Goal: Information Seeking & Learning: Learn about a topic

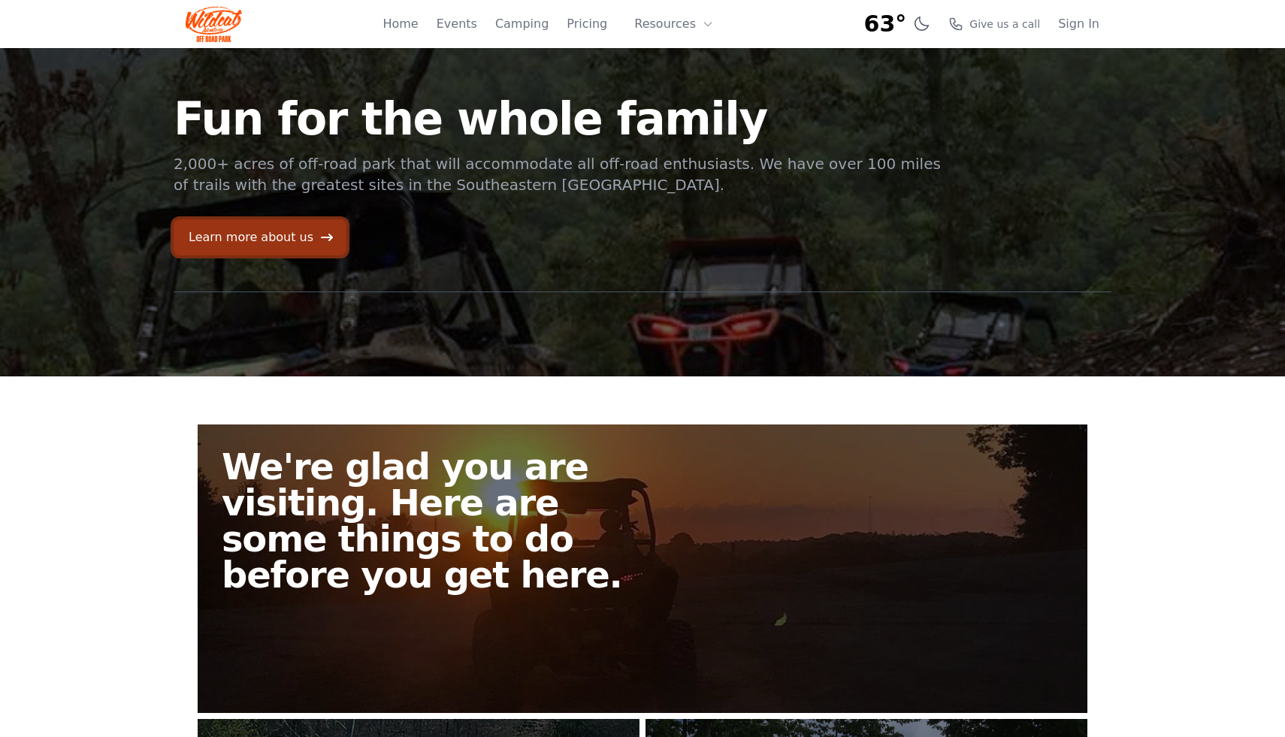
click at [289, 248] on link "Learn more about us" at bounding box center [260, 237] width 173 height 36
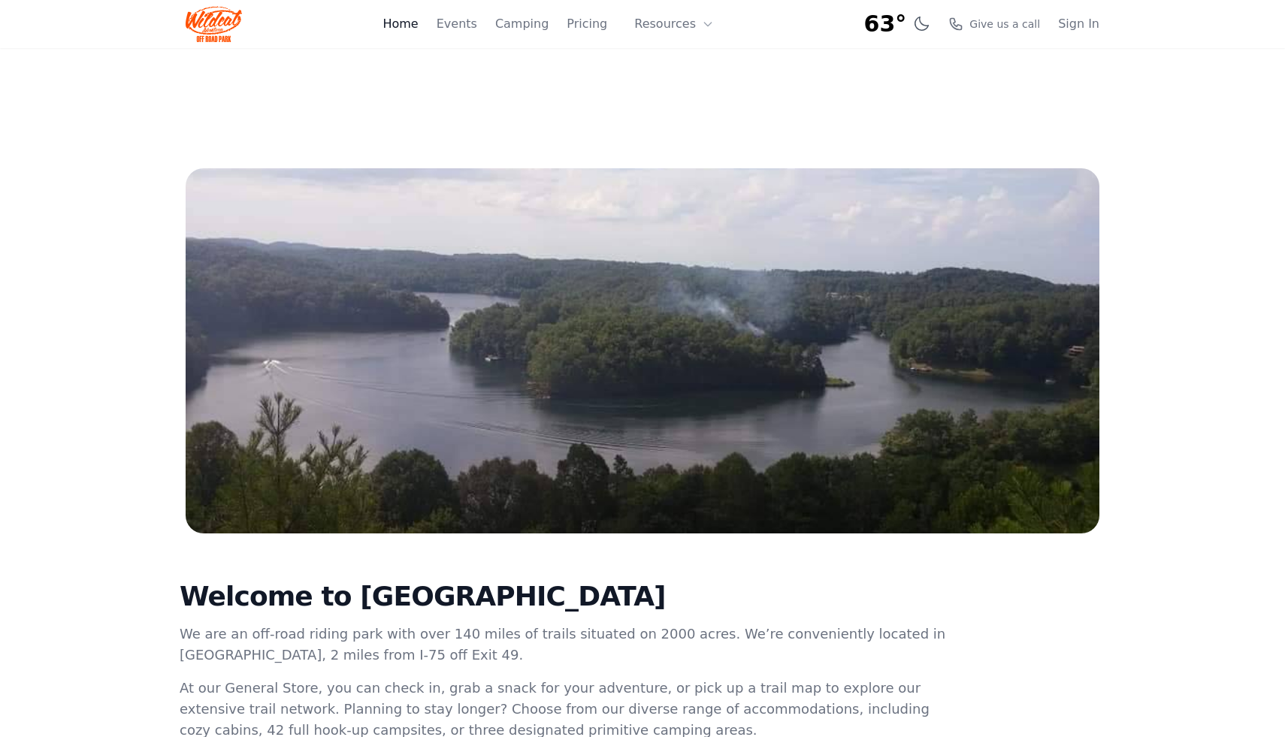
click at [414, 23] on link "Home" at bounding box center [400, 24] width 35 height 18
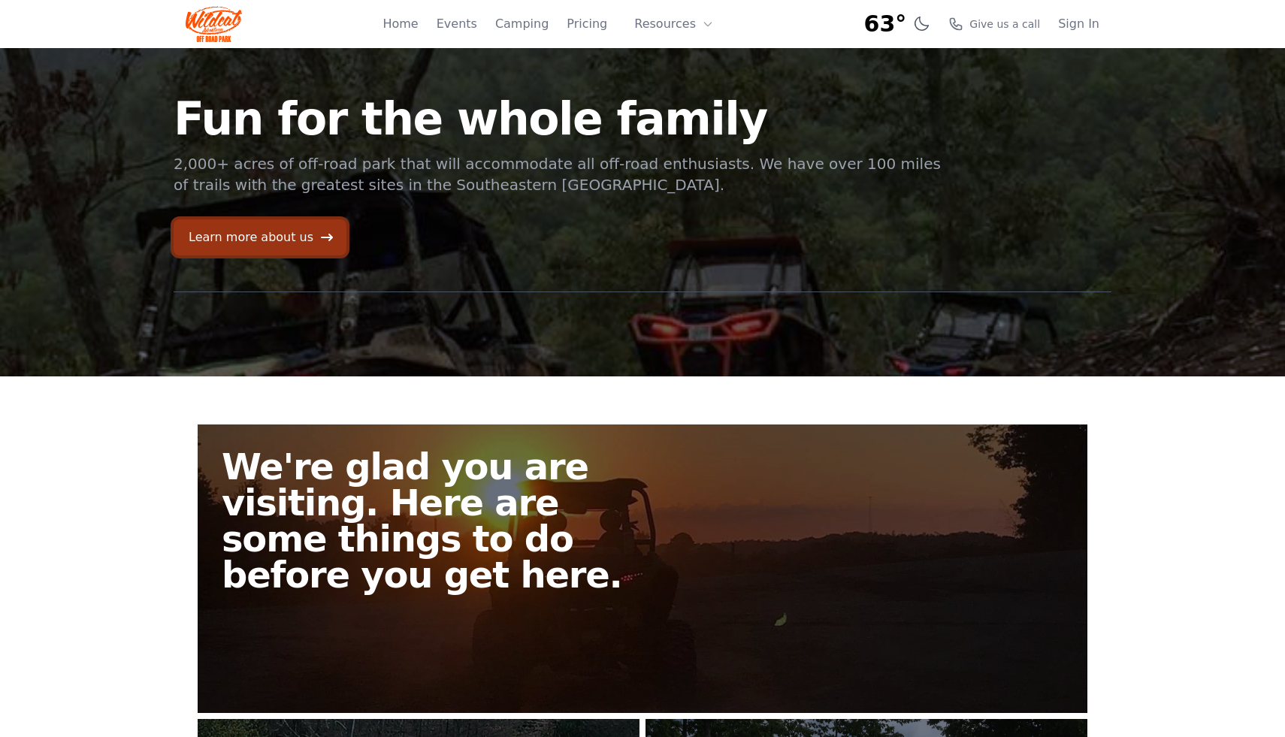
click at [321, 237] on icon at bounding box center [327, 238] width 12 height 8
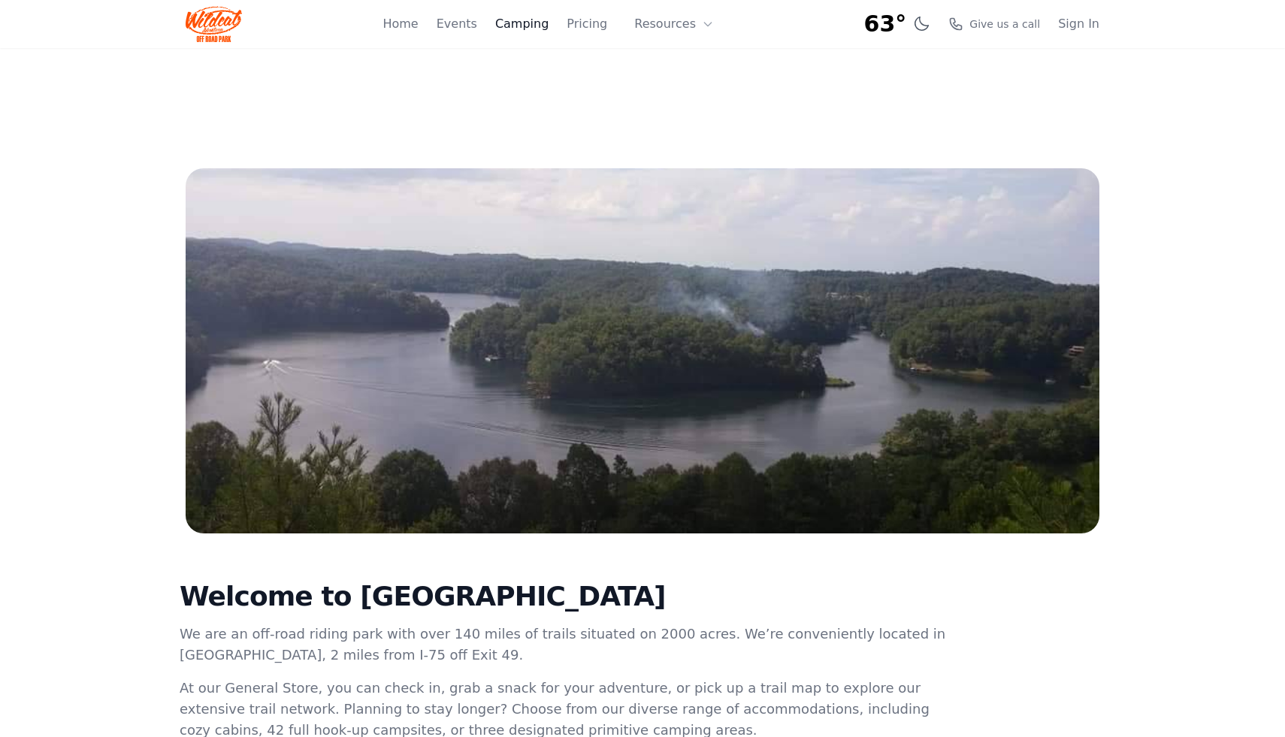
click at [501, 20] on link "Camping" at bounding box center [521, 24] width 53 height 18
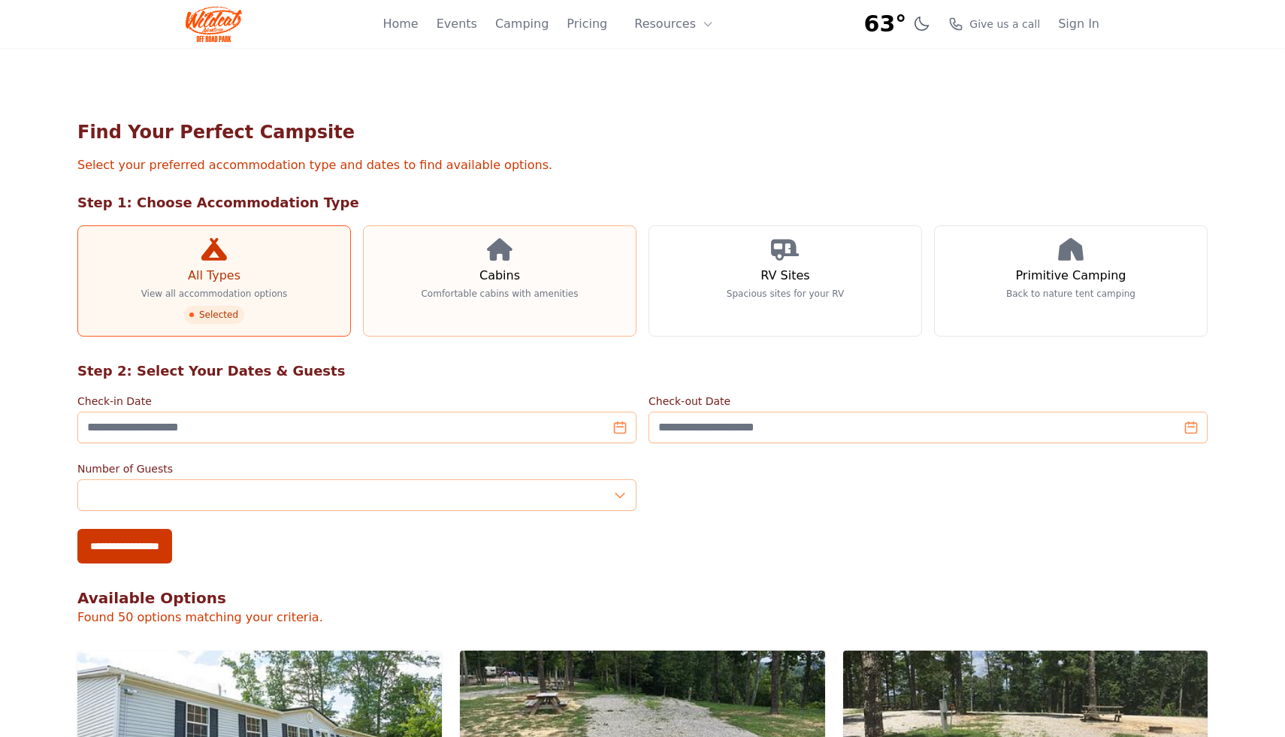
click at [501, 262] on link "Cabins Comfortable cabins with amenities" at bounding box center [500, 280] width 274 height 111
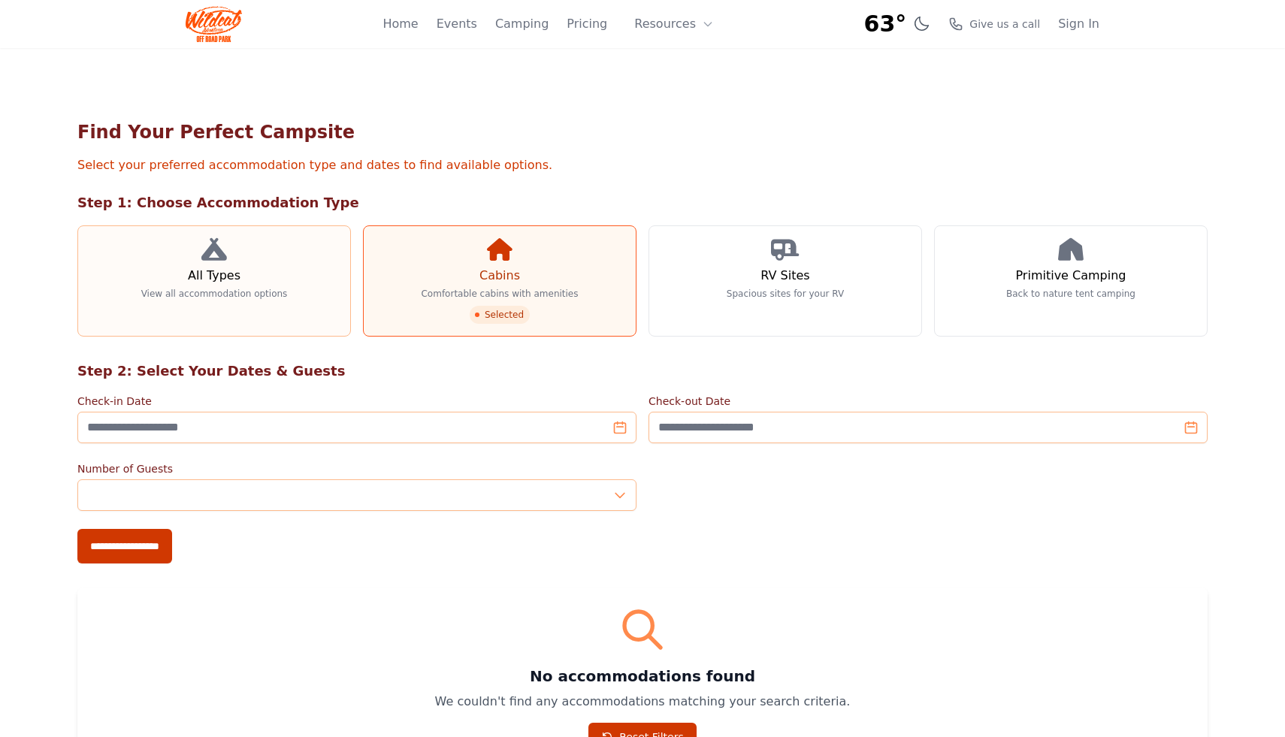
click at [319, 292] on link "All Types View all accommodation options" at bounding box center [214, 280] width 274 height 111
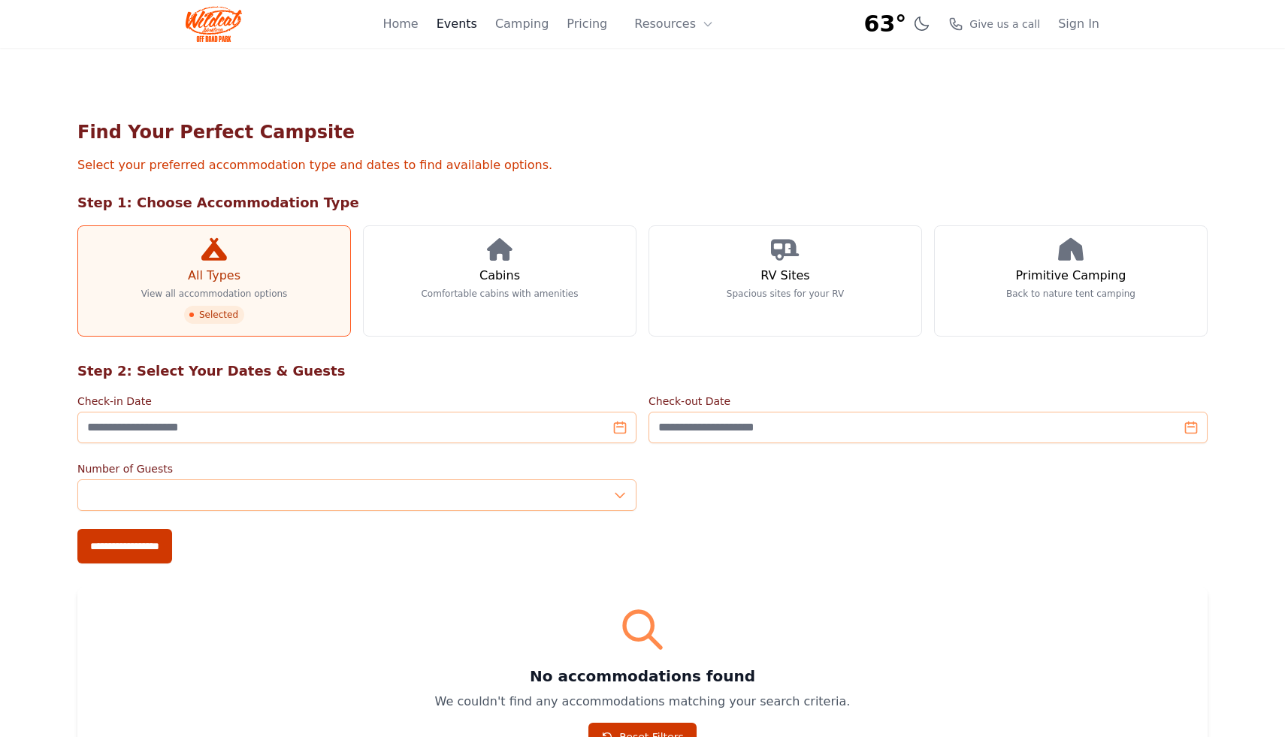
click at [476, 19] on link "Events" at bounding box center [457, 24] width 41 height 18
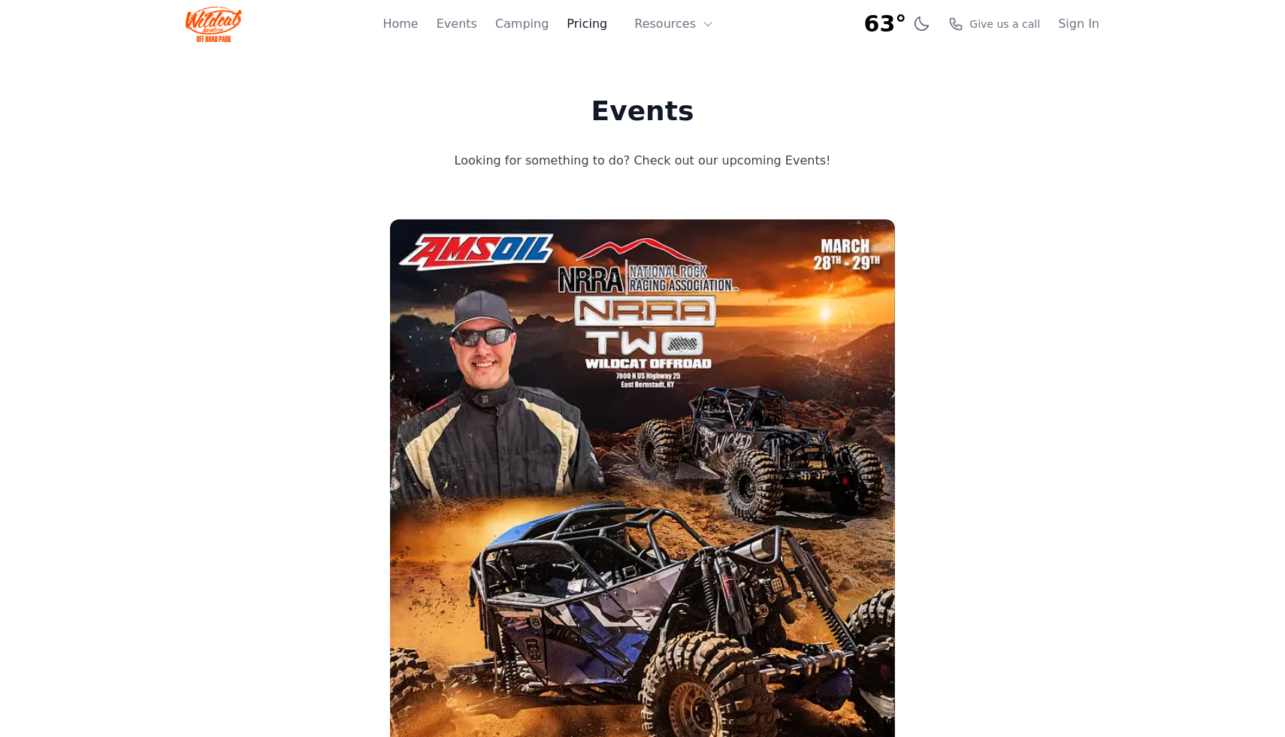
click at [501, 22] on link "Pricing" at bounding box center [587, 24] width 41 height 18
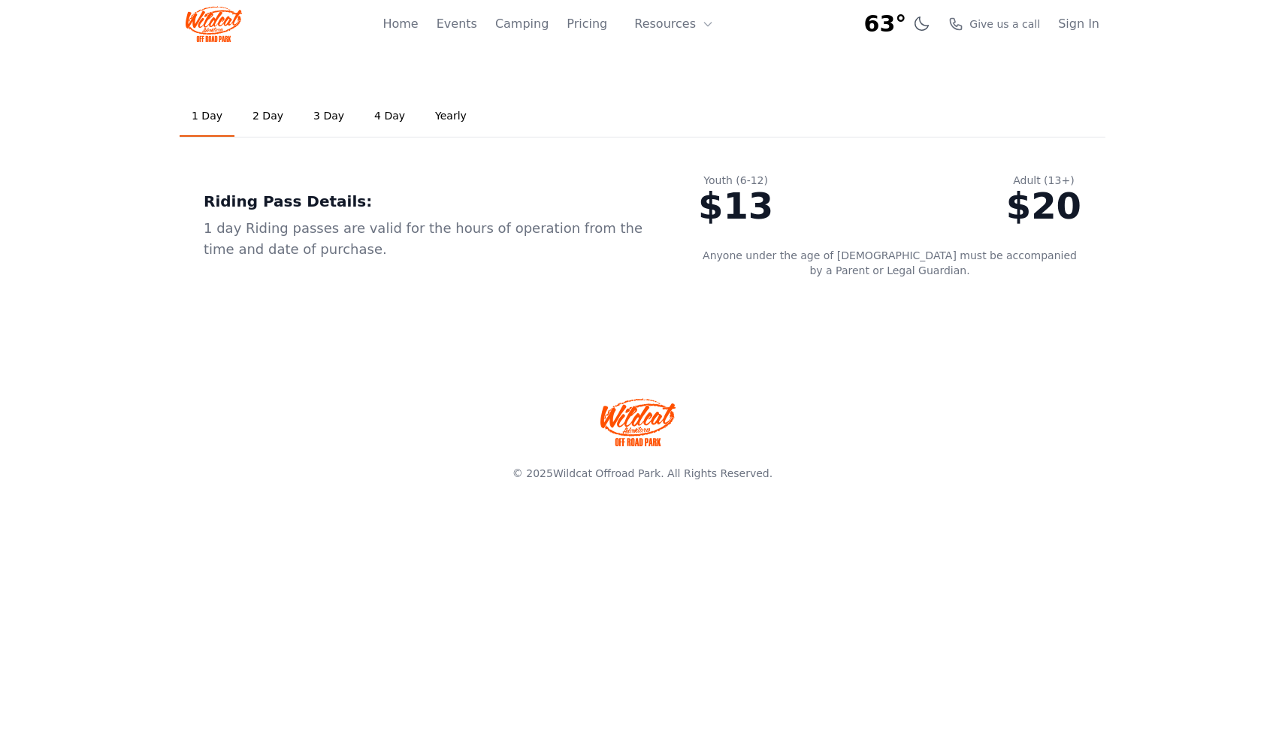
click at [425, 111] on link "Yearly" at bounding box center [451, 116] width 56 height 41
click at [209, 114] on link "1 Day" at bounding box center [207, 116] width 55 height 41
